Goal: Check status: Check status

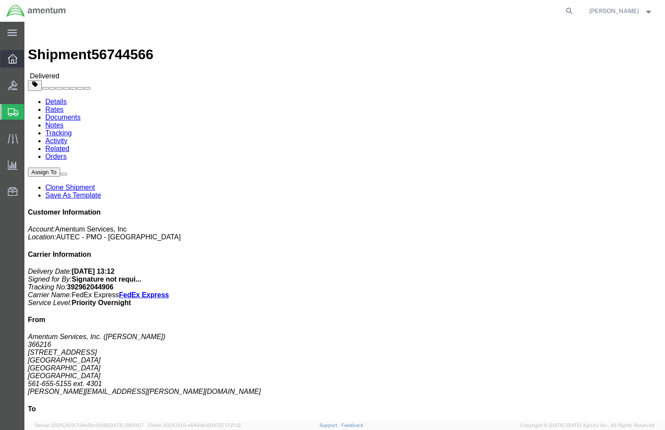
click at [13, 58] on icon at bounding box center [13, 59] width 10 height 10
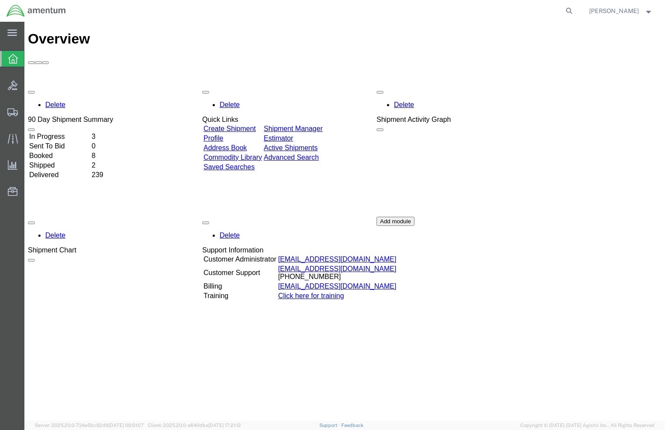
click at [67, 161] on td "Shipped" at bounding box center [59, 165] width 61 height 9
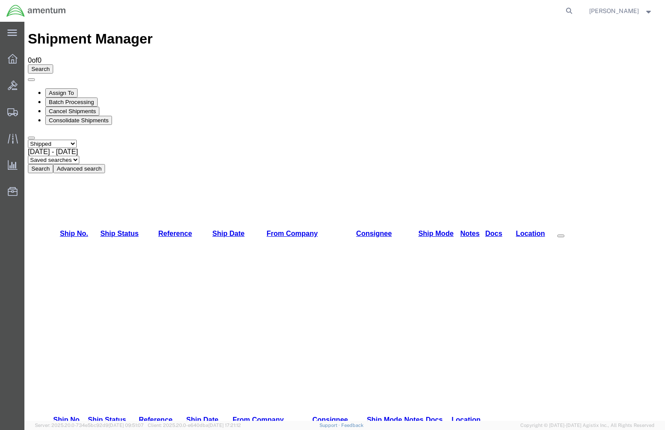
click at [78, 148] on span "[DATE] - [DATE]" at bounding box center [53, 151] width 50 height 7
click at [53, 164] on button "Search" at bounding box center [40, 168] width 25 height 9
click at [30, 57] on span "Overview" at bounding box center [27, 58] width 6 height 17
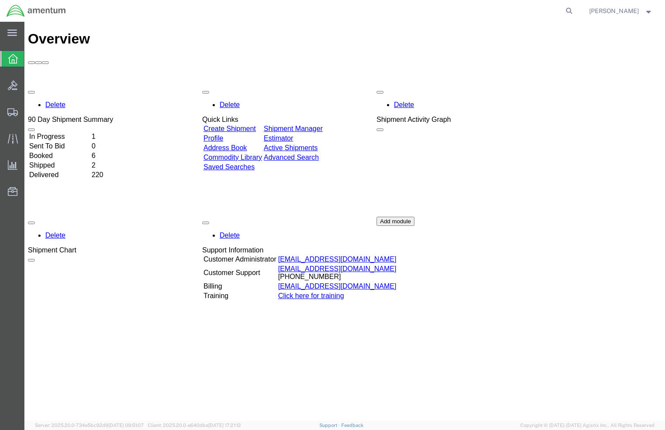
click at [53, 171] on td "Delivered" at bounding box center [59, 175] width 61 height 9
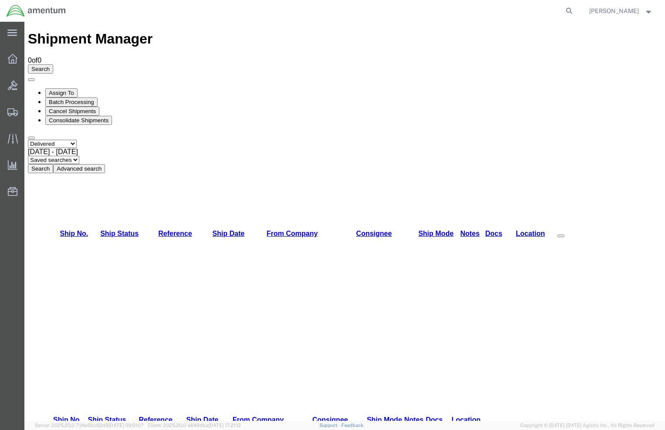
click at [53, 164] on button "Search" at bounding box center [40, 168] width 25 height 9
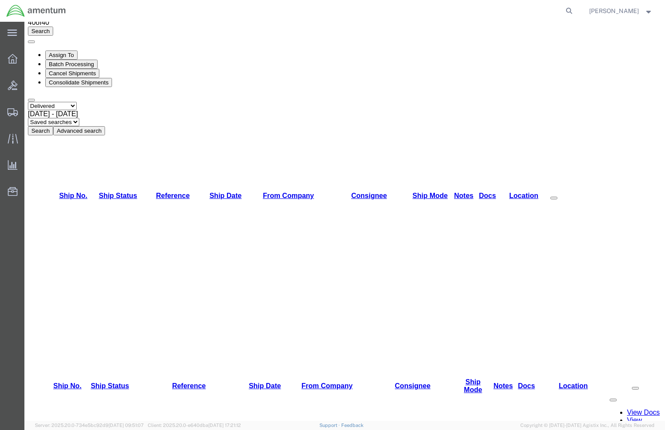
scroll to position [218, 0]
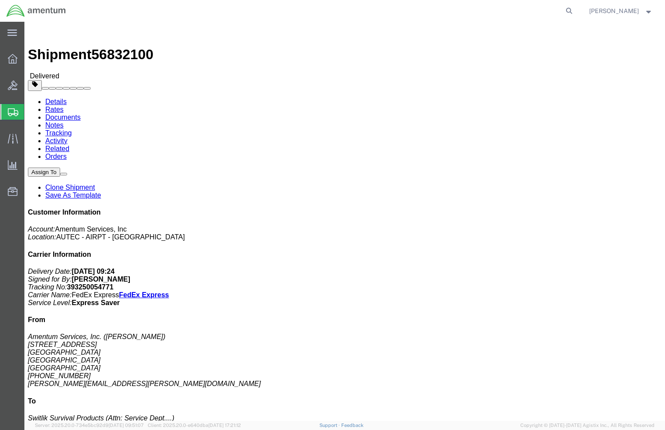
click img
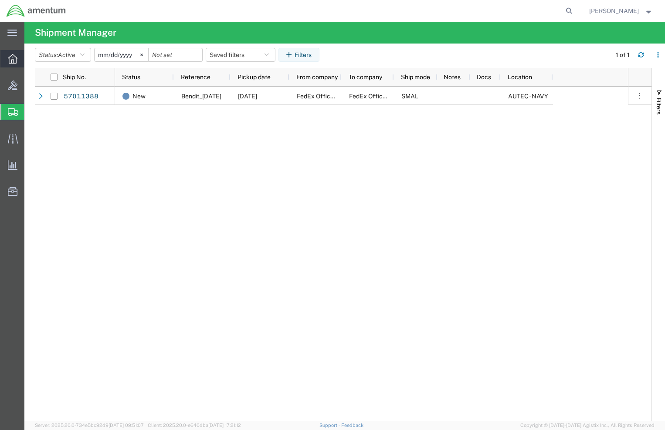
click at [30, 59] on span "Overview" at bounding box center [27, 58] width 6 height 17
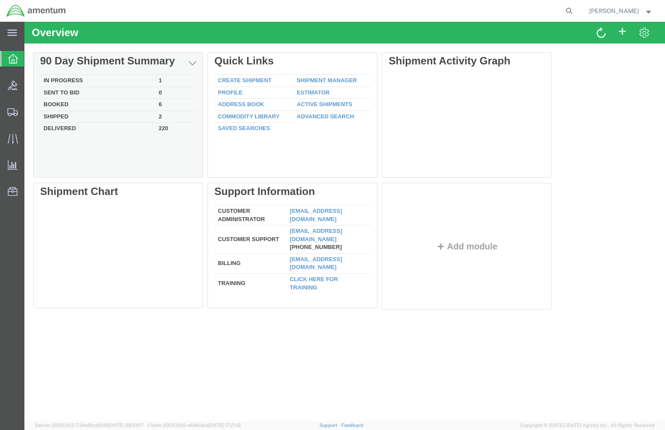
click at [54, 127] on td "Delivered" at bounding box center [97, 128] width 115 height 10
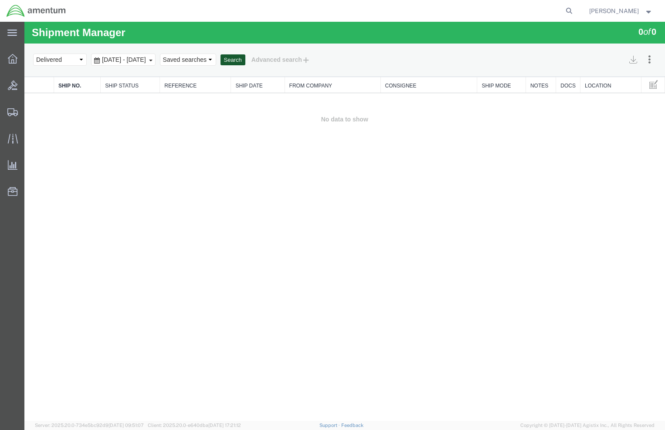
click at [245, 58] on button "Search" at bounding box center [232, 59] width 25 height 11
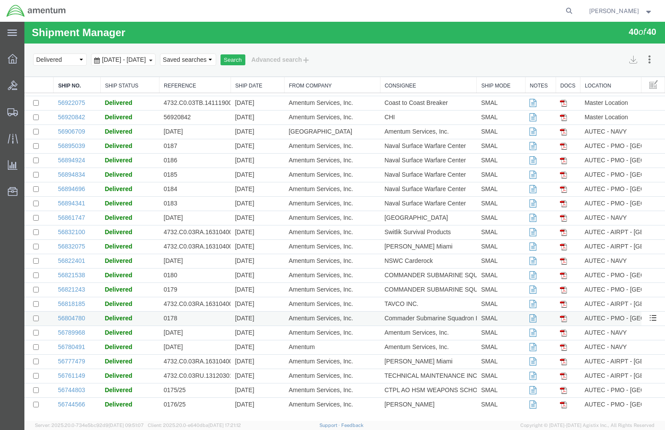
scroll to position [38, 0]
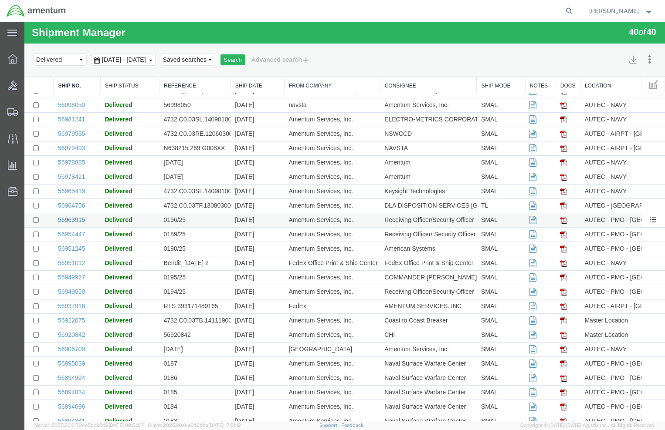
click at [71, 219] on link "56963915" at bounding box center [71, 219] width 27 height 7
